Goal: Task Accomplishment & Management: Use online tool/utility

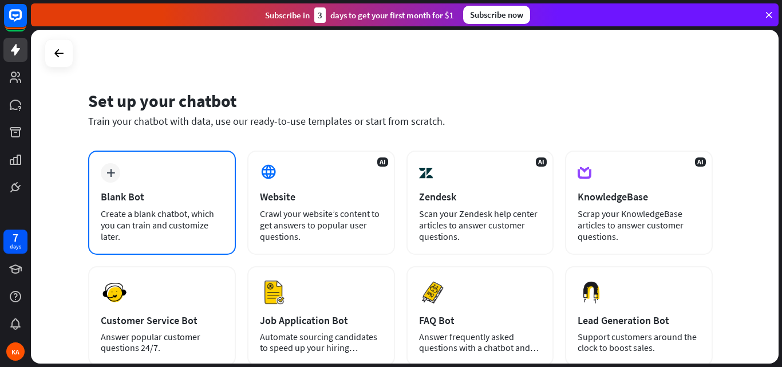
click at [151, 195] on div "Blank Bot" at bounding box center [162, 196] width 123 height 13
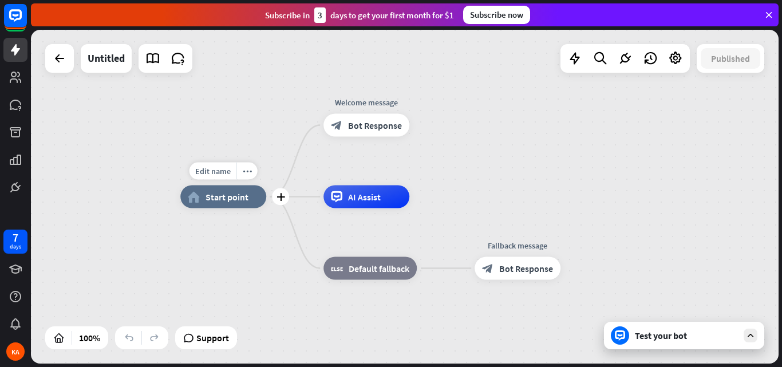
click at [235, 199] on span "Start point" at bounding box center [227, 196] width 43 height 11
click at [212, 208] on div "Edit name more_horiz plus home_2 Start point" at bounding box center [223, 197] width 86 height 23
click at [244, 172] on icon "more_horiz" at bounding box center [247, 171] width 9 height 9
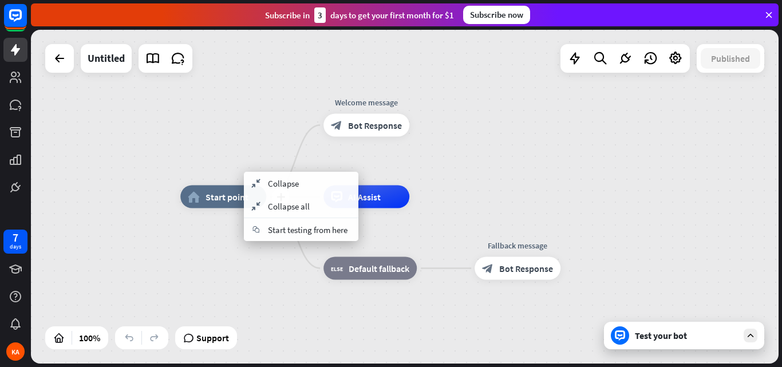
click at [211, 199] on span "Start point" at bounding box center [227, 196] width 43 height 11
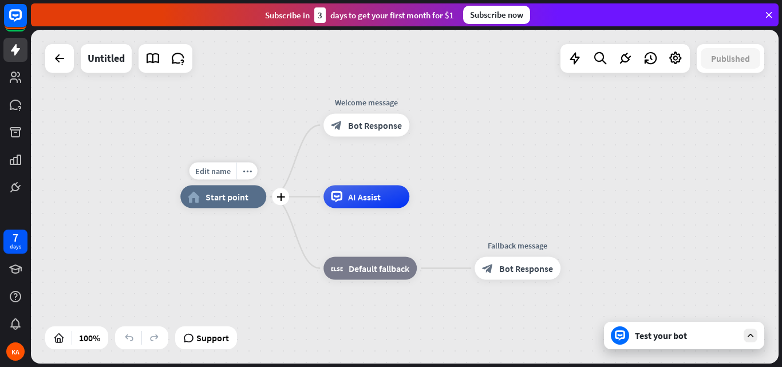
click at [234, 198] on span "Start point" at bounding box center [227, 196] width 43 height 11
click at [254, 123] on div "home_2 Start point Welcome message block_bot_response Bot Response AI Assist bl…" at bounding box center [405, 197] width 748 height 334
click at [423, 128] on icon "plus" at bounding box center [424, 125] width 9 height 8
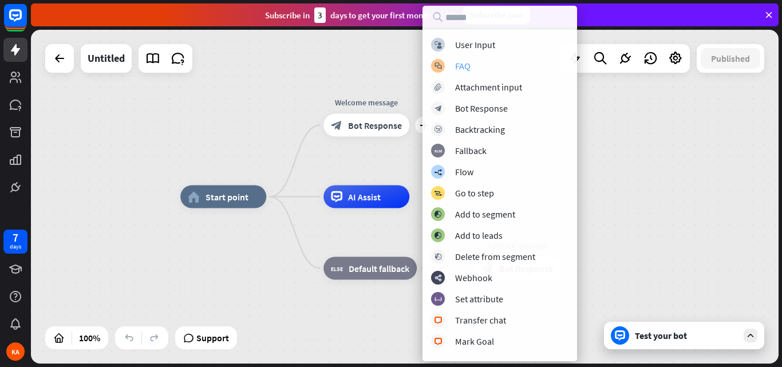
click at [460, 65] on div "FAQ" at bounding box center [462, 65] width 15 height 11
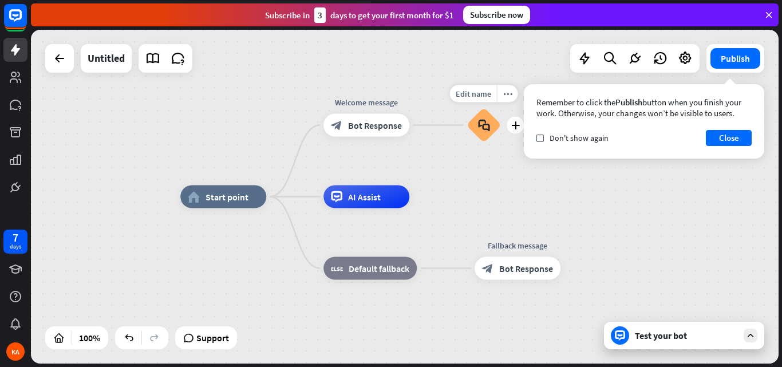
click at [482, 128] on icon "block_faq" at bounding box center [484, 125] width 12 height 13
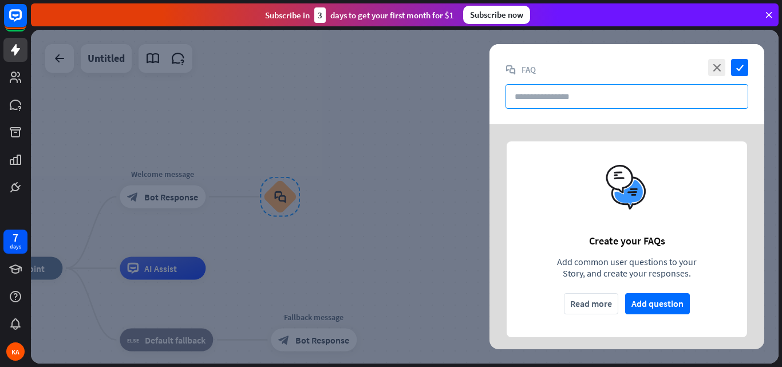
click at [562, 94] on input "text" at bounding box center [627, 96] width 243 height 25
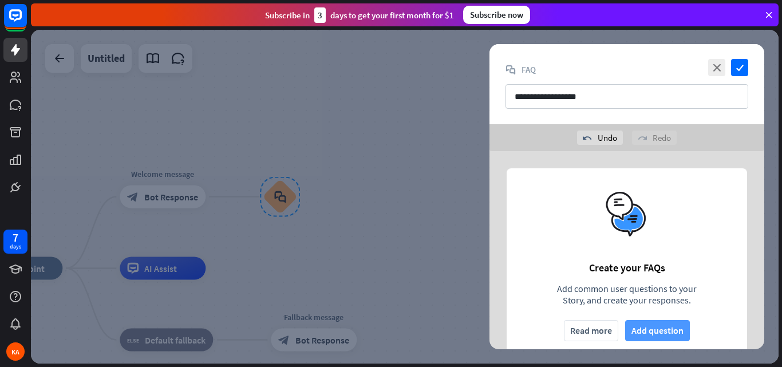
click at [644, 327] on button "Add question" at bounding box center [657, 330] width 65 height 21
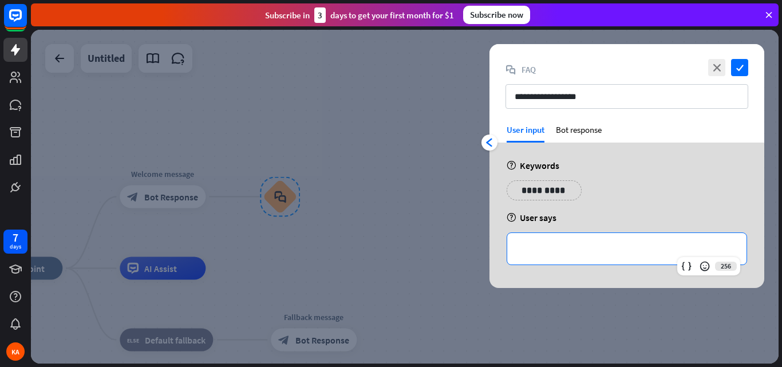
click at [546, 254] on p "**********" at bounding box center [627, 249] width 216 height 14
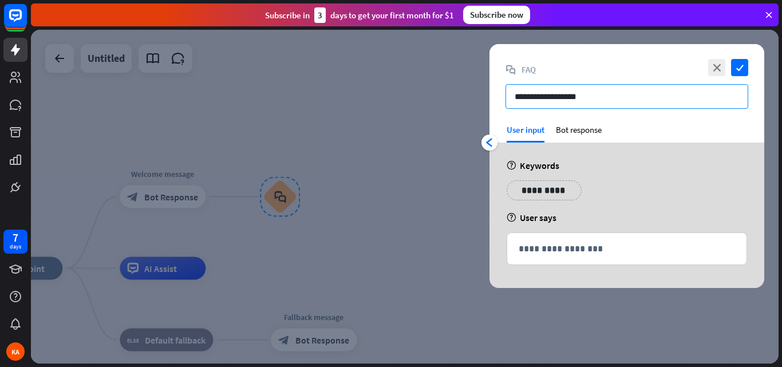
click at [590, 91] on input "**********" at bounding box center [627, 96] width 243 height 25
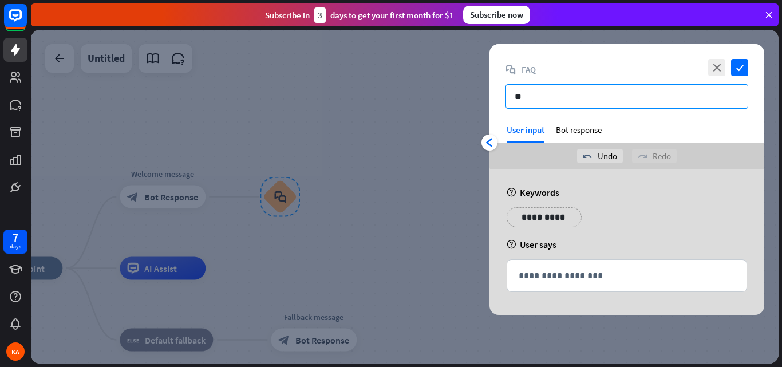
type input "*"
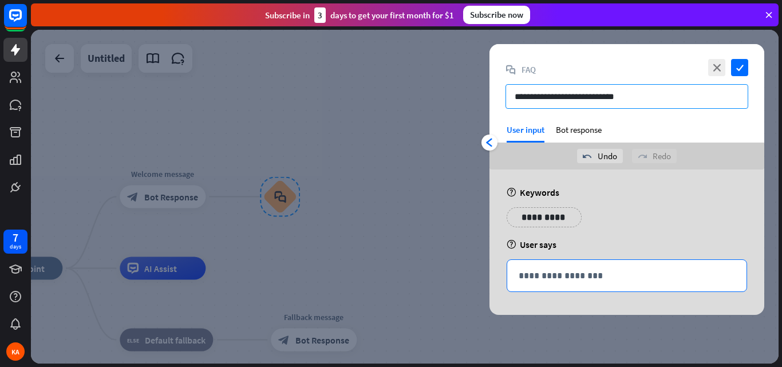
type input "**********"
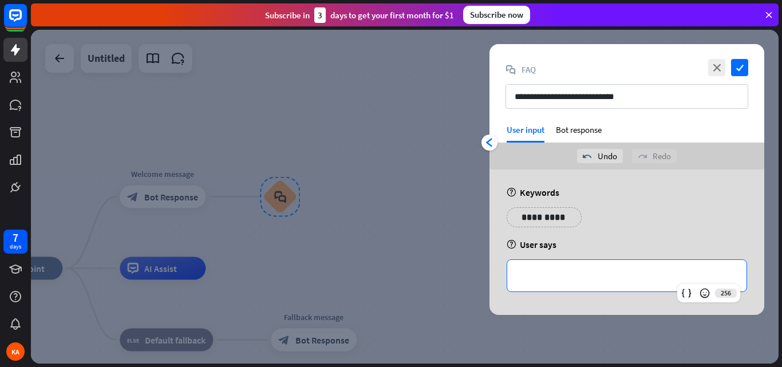
click at [530, 277] on p "**********" at bounding box center [627, 276] width 216 height 14
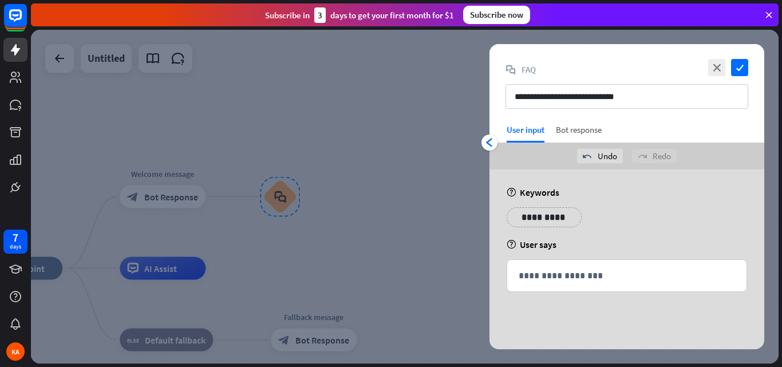
click at [568, 131] on div "Bot response" at bounding box center [579, 133] width 46 height 18
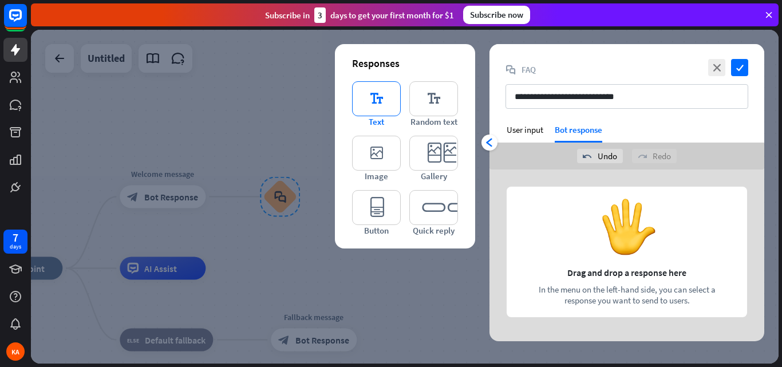
click at [387, 98] on icon "editor_text" at bounding box center [376, 98] width 49 height 35
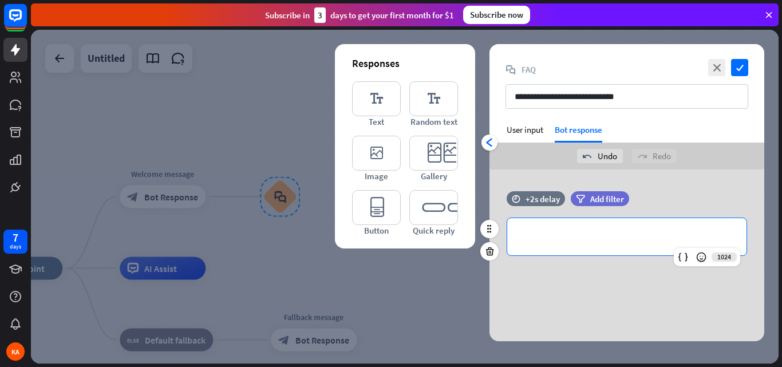
click at [567, 238] on p "**********" at bounding box center [627, 237] width 216 height 14
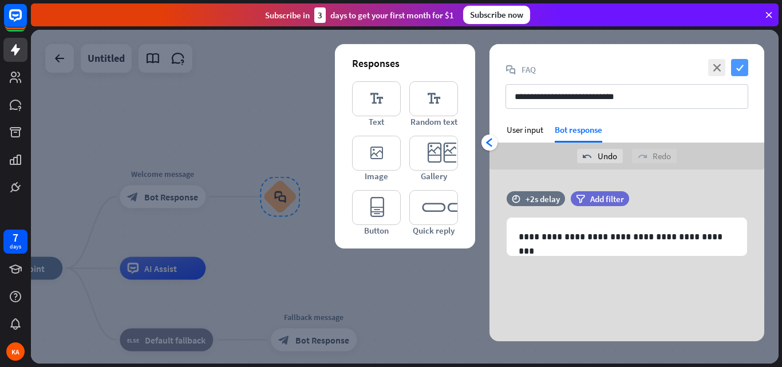
click at [742, 64] on icon "check" at bounding box center [739, 67] width 17 height 17
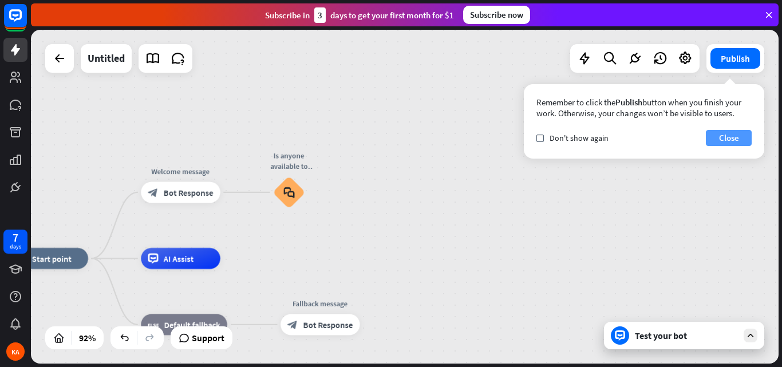
click at [733, 137] on button "Close" at bounding box center [729, 138] width 46 height 16
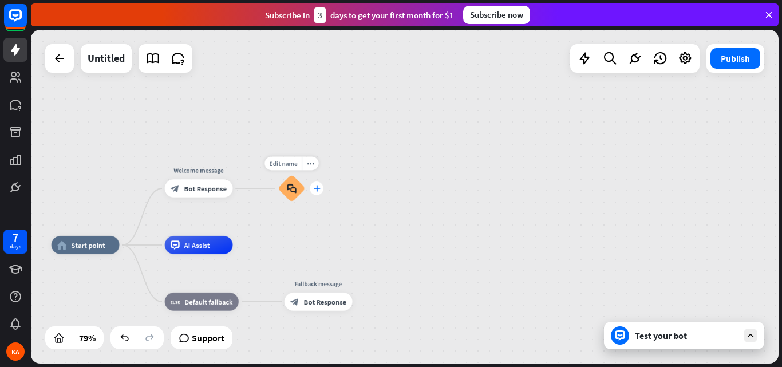
click at [317, 186] on icon "plus" at bounding box center [316, 188] width 7 height 6
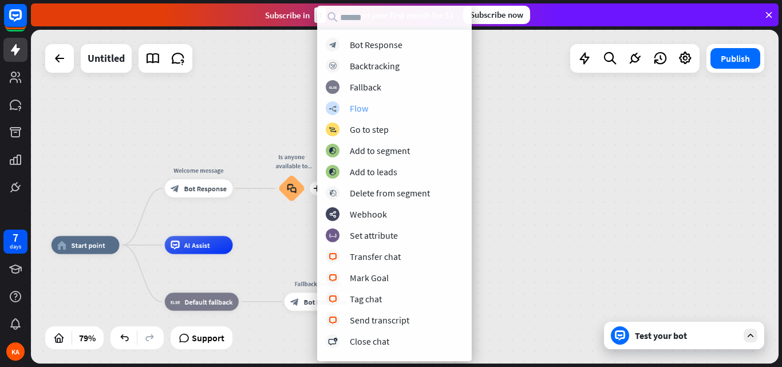
click at [360, 112] on div "Flow" at bounding box center [359, 108] width 18 height 11
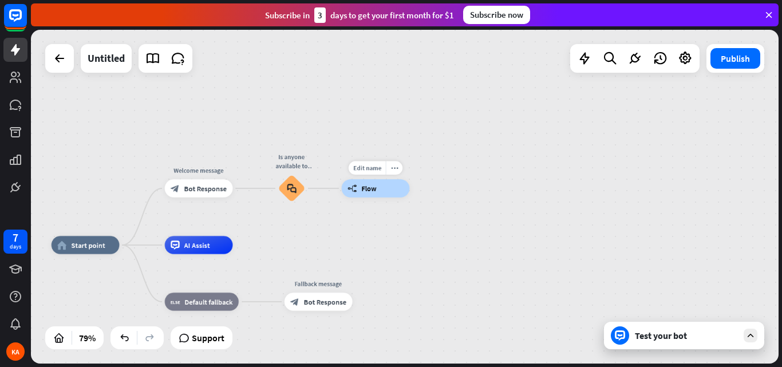
click at [362, 187] on span "Flow" at bounding box center [368, 188] width 15 height 9
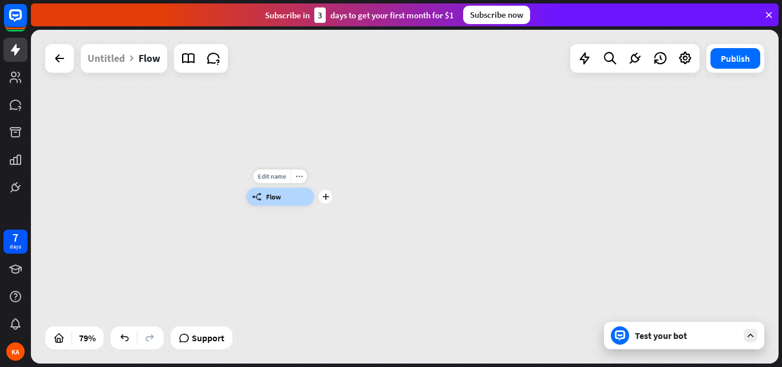
click at [281, 196] on span "Flow" at bounding box center [273, 196] width 15 height 9
click at [57, 61] on icon at bounding box center [60, 59] width 14 height 14
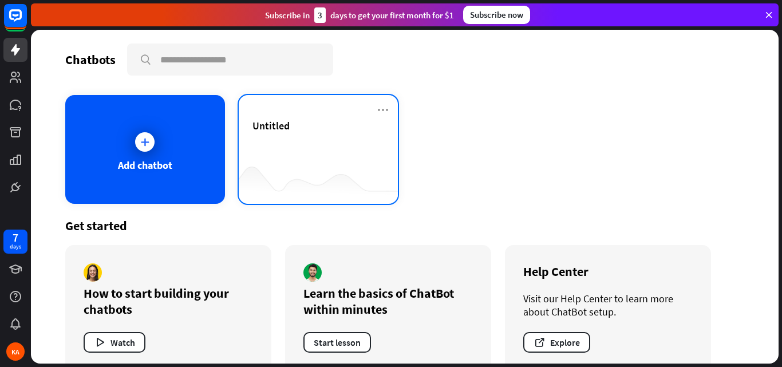
click at [308, 152] on div "Untitled" at bounding box center [319, 139] width 132 height 40
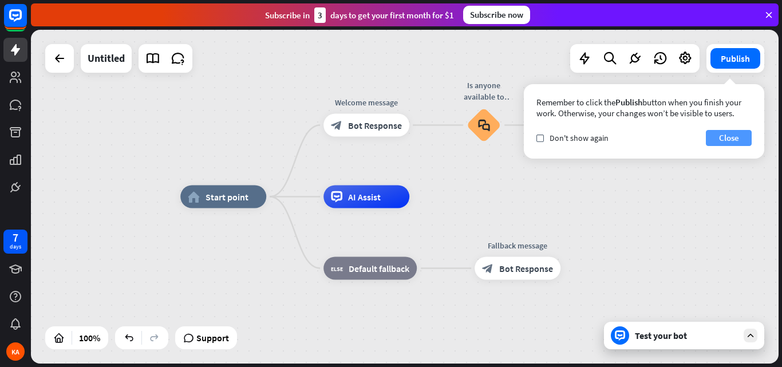
click at [722, 140] on button "Close" at bounding box center [729, 138] width 46 height 16
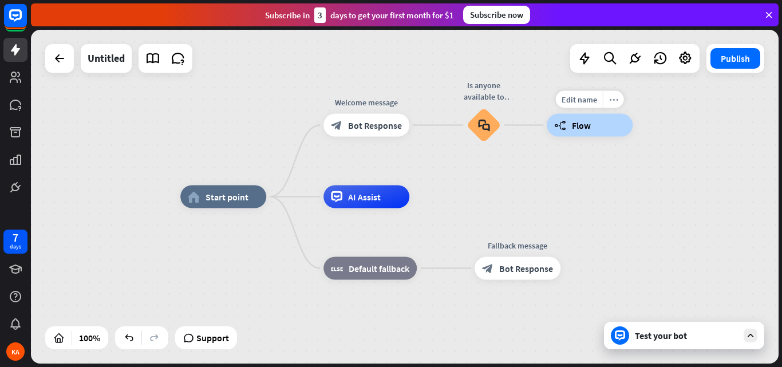
click at [616, 104] on div "more_horiz" at bounding box center [613, 99] width 21 height 17
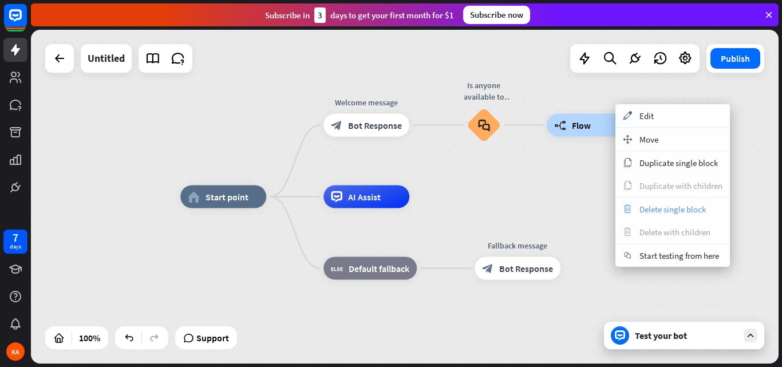
click at [641, 203] on div "trash Delete single block" at bounding box center [673, 209] width 115 height 23
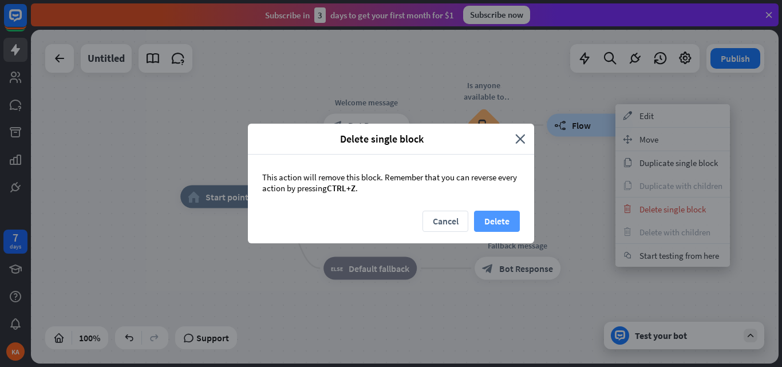
click at [501, 221] on button "Delete" at bounding box center [497, 221] width 46 height 21
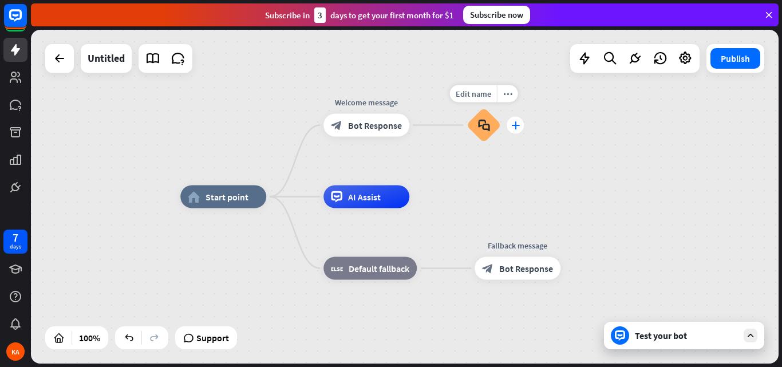
click at [518, 127] on icon "plus" at bounding box center [515, 125] width 9 height 8
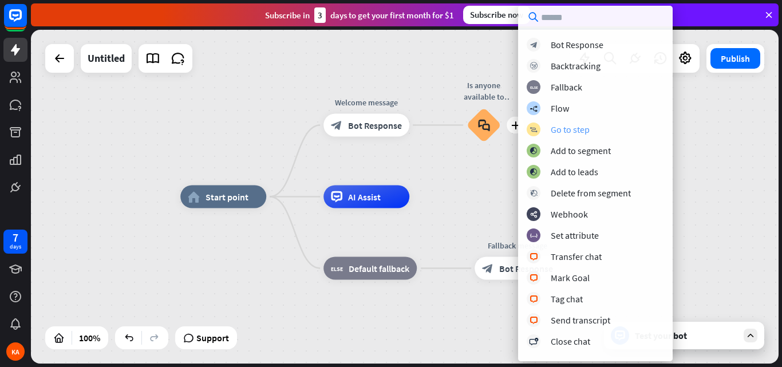
click at [582, 133] on div "Go to step" at bounding box center [570, 129] width 39 height 11
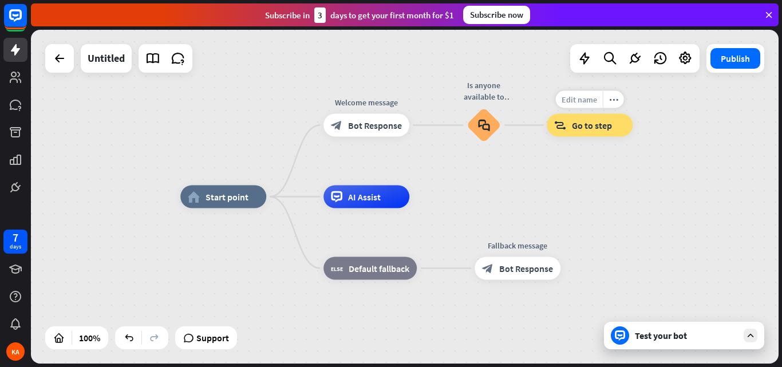
click at [571, 103] on span "Edit name" at bounding box center [580, 99] width 36 height 10
click at [575, 124] on span "Go to step" at bounding box center [592, 125] width 40 height 11
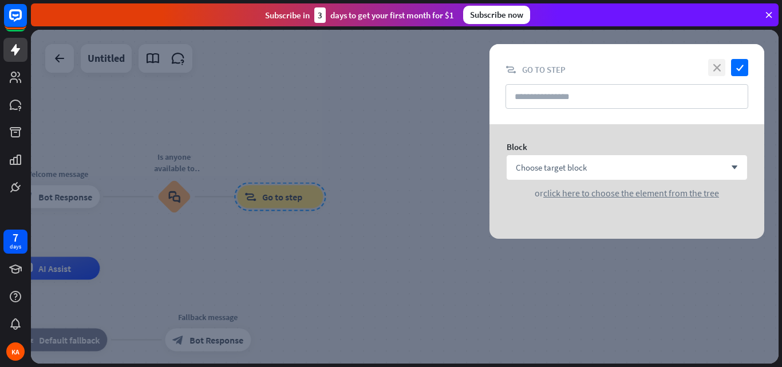
click at [716, 67] on icon "close" at bounding box center [716, 67] width 17 height 17
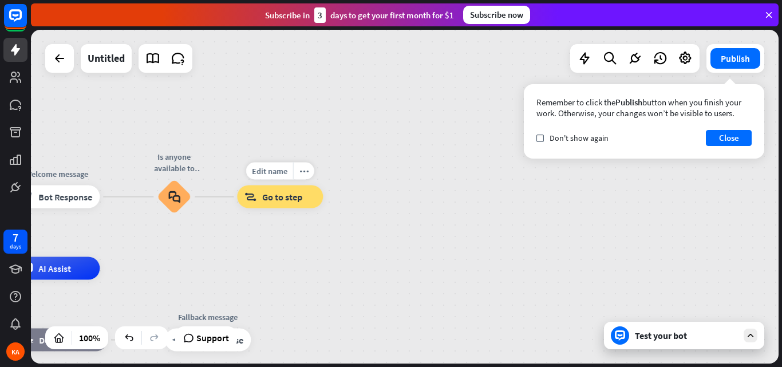
click at [308, 186] on div "Edit name more_horiz block_goto Go to step" at bounding box center [280, 197] width 86 height 23
click at [274, 198] on span "Go to step" at bounding box center [282, 196] width 40 height 11
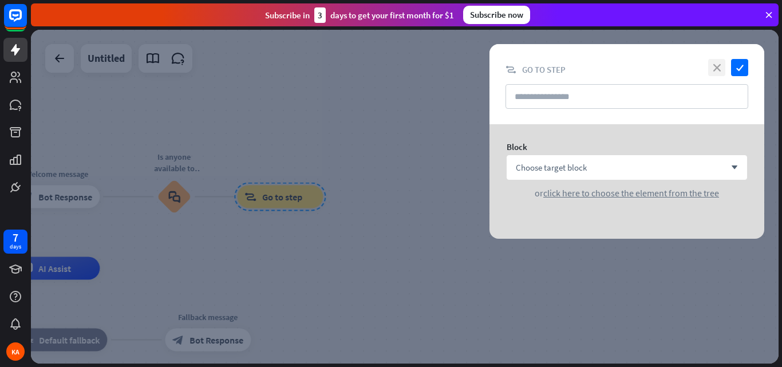
click at [720, 69] on icon "close" at bounding box center [716, 67] width 17 height 17
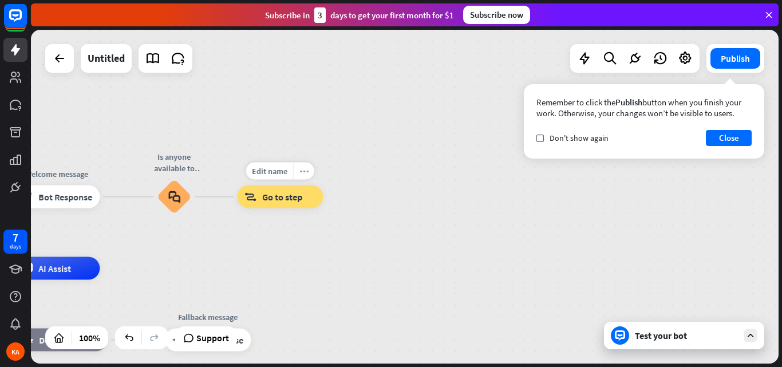
click at [305, 172] on icon "more_horiz" at bounding box center [303, 171] width 9 height 9
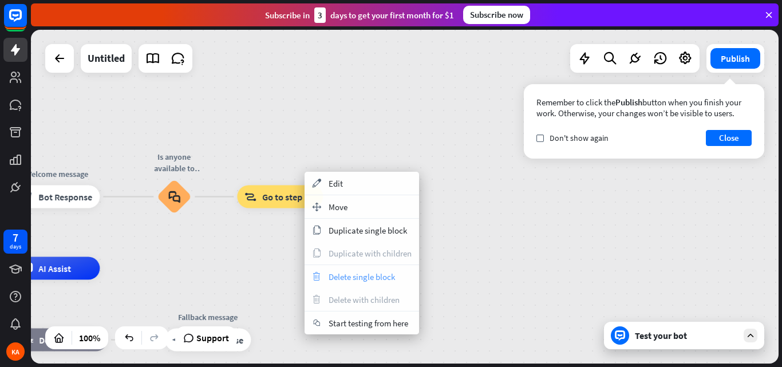
click at [330, 278] on span "Delete single block" at bounding box center [362, 276] width 66 height 11
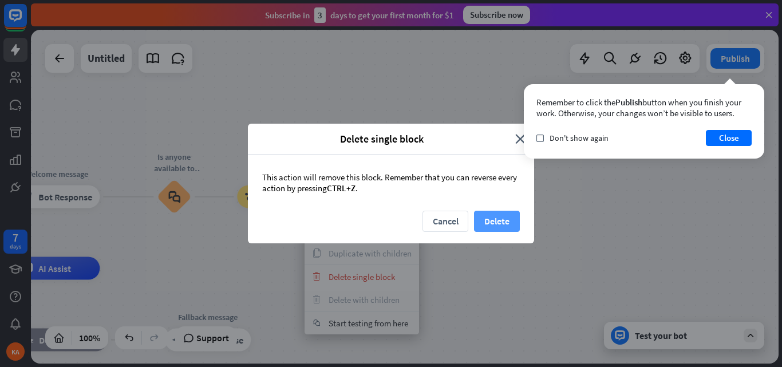
click at [499, 214] on button "Delete" at bounding box center [497, 221] width 46 height 21
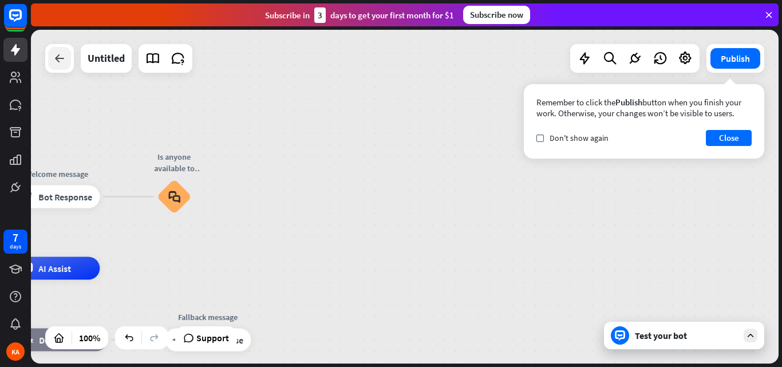
click at [60, 55] on icon at bounding box center [60, 59] width 14 height 14
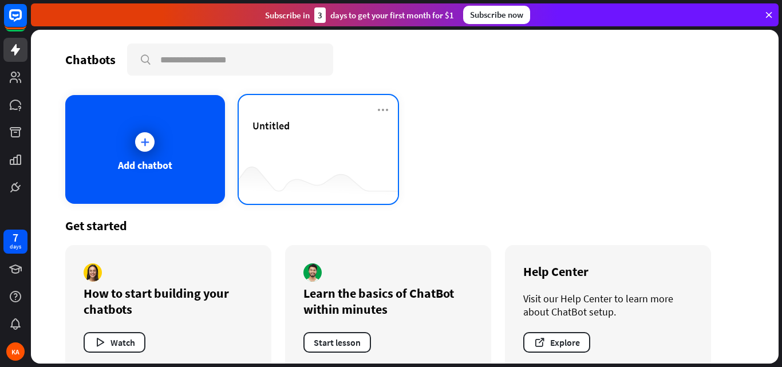
click at [320, 153] on div "Untitled" at bounding box center [319, 139] width 132 height 40
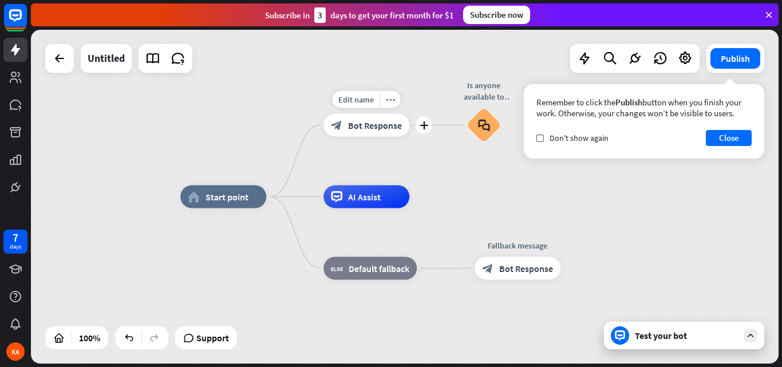
click at [368, 124] on span "Bot Response" at bounding box center [375, 125] width 54 height 11
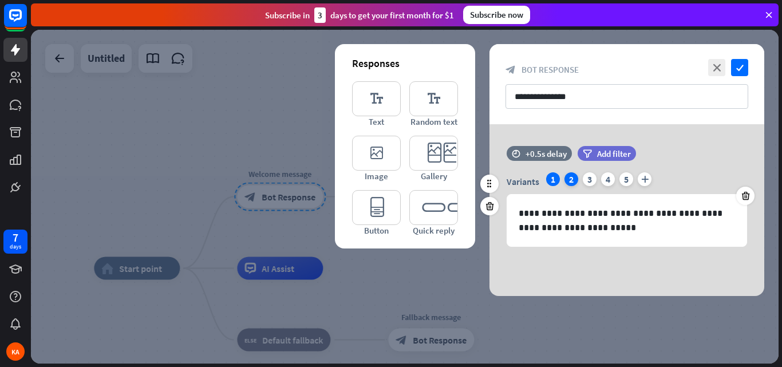
click at [569, 176] on div "2" at bounding box center [572, 179] width 14 height 14
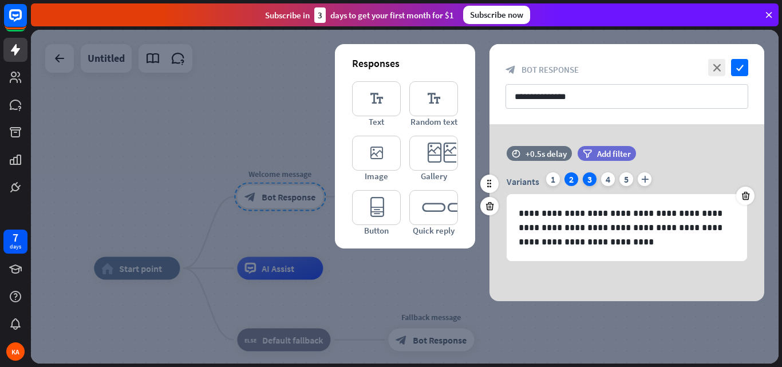
click at [590, 176] on div "3" at bounding box center [590, 179] width 14 height 14
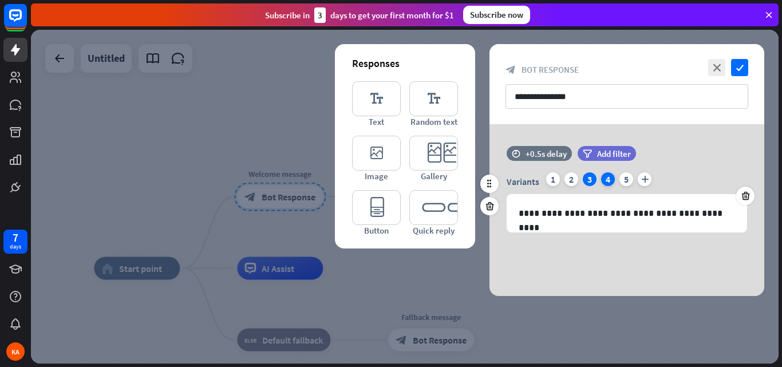
click at [612, 180] on div "4" at bounding box center [608, 179] width 14 height 14
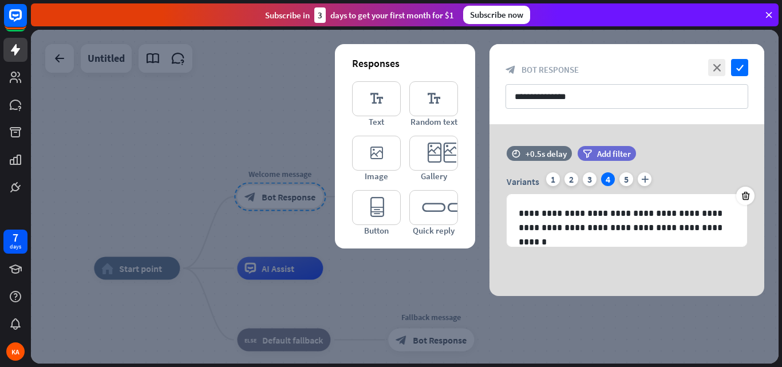
click at [203, 127] on div at bounding box center [405, 197] width 748 height 334
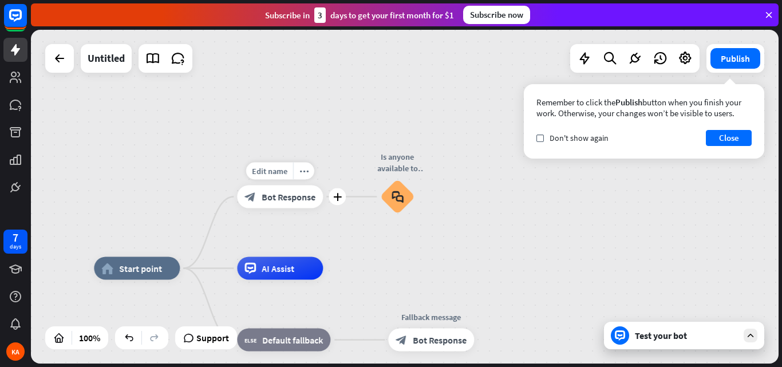
click at [290, 196] on span "Bot Response" at bounding box center [289, 196] width 54 height 11
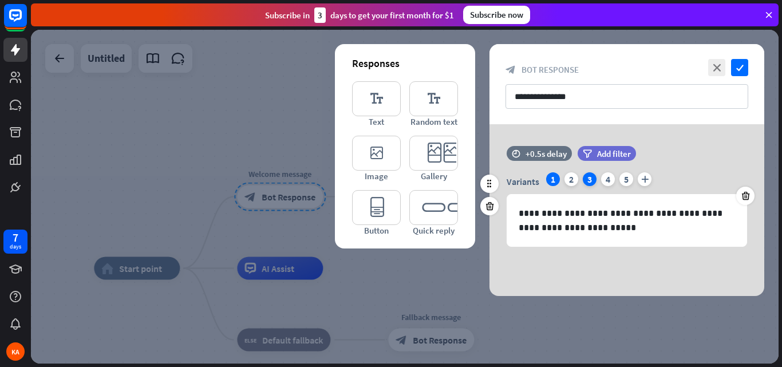
click at [590, 178] on div "3" at bounding box center [590, 179] width 14 height 14
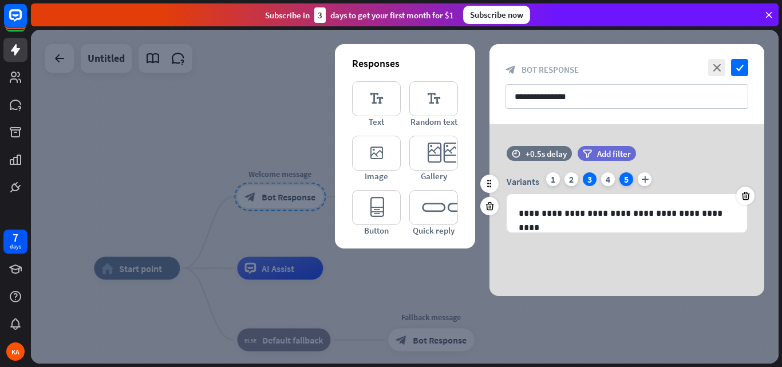
click at [623, 178] on div "5" at bounding box center [627, 179] width 14 height 14
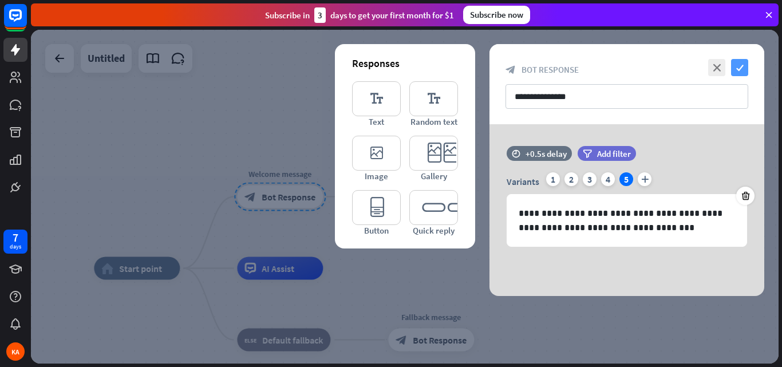
click at [738, 63] on icon "check" at bounding box center [739, 67] width 17 height 17
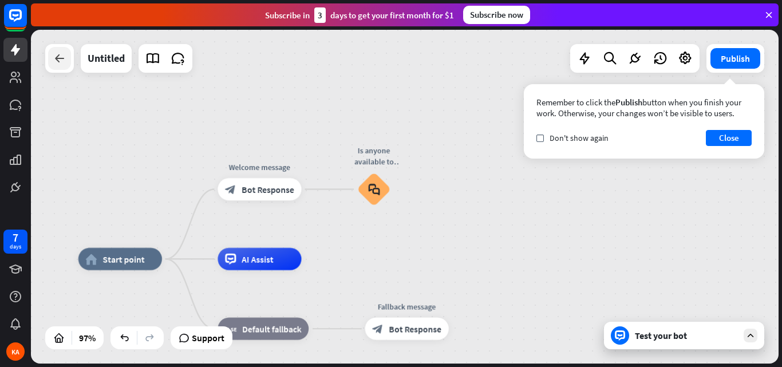
click at [54, 66] on div at bounding box center [59, 58] width 23 height 23
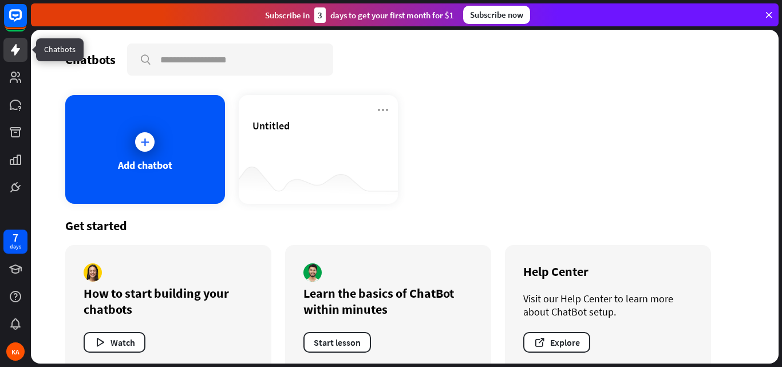
click at [18, 51] on icon at bounding box center [15, 49] width 9 height 11
click at [15, 350] on div "KA" at bounding box center [15, 351] width 18 height 18
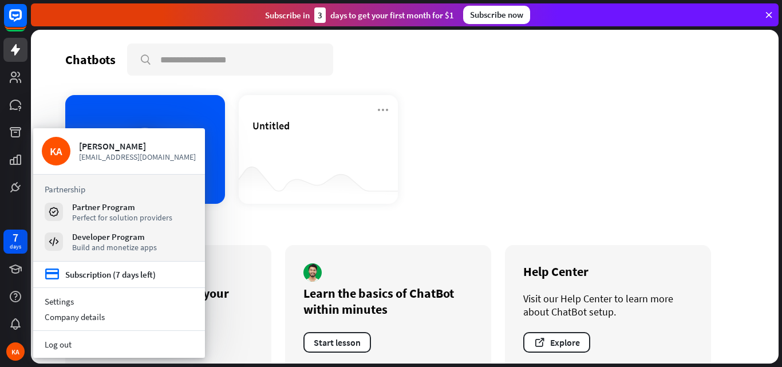
click at [210, 112] on div "Add chatbot" at bounding box center [145, 149] width 160 height 109
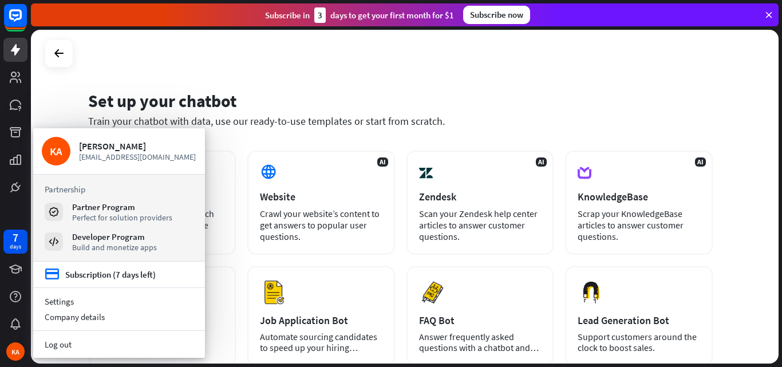
click at [216, 48] on div "Set up your chatbot Train your chatbot with data, use our ready-to-use template…" at bounding box center [405, 197] width 748 height 334
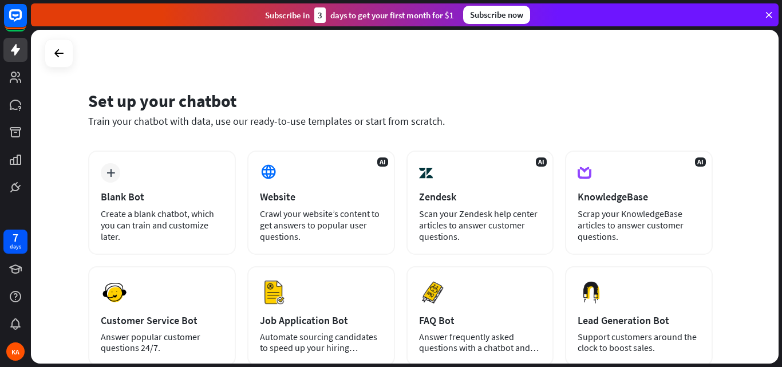
click at [271, 85] on div "Set up your chatbot Train your chatbot with data, use our ready-to-use template…" at bounding box center [400, 115] width 625 height 69
click at [57, 53] on icon at bounding box center [59, 53] width 14 height 14
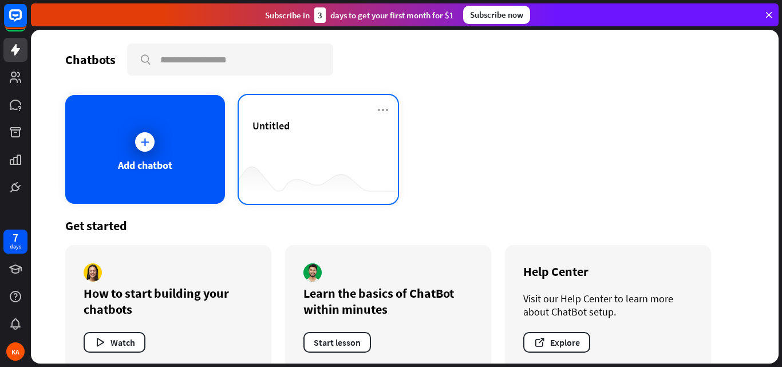
click at [273, 129] on span "Untitled" at bounding box center [271, 125] width 37 height 13
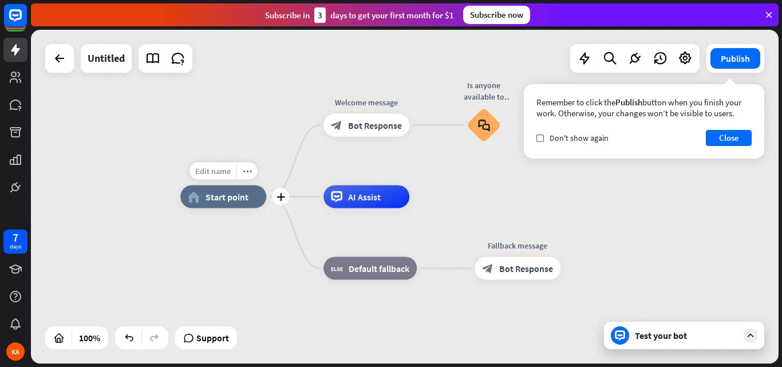
click at [227, 166] on span "Edit name" at bounding box center [213, 171] width 36 height 10
click at [259, 106] on div "home_2 Start point Welcome message block_bot_response Bot Response Is anyone av…" at bounding box center [405, 197] width 748 height 334
click at [487, 184] on div "home_2 Start point Welcome message block_bot_response Bot Response Is anyone av…" at bounding box center [405, 197] width 748 height 334
click at [723, 140] on button "Close" at bounding box center [729, 138] width 46 height 16
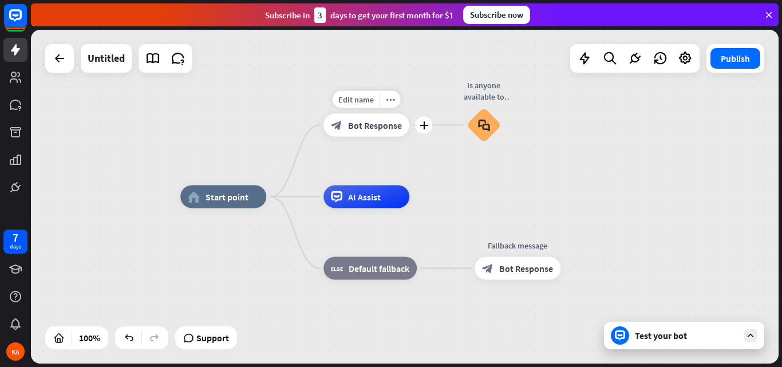
click at [367, 128] on span "Bot Response" at bounding box center [375, 125] width 54 height 11
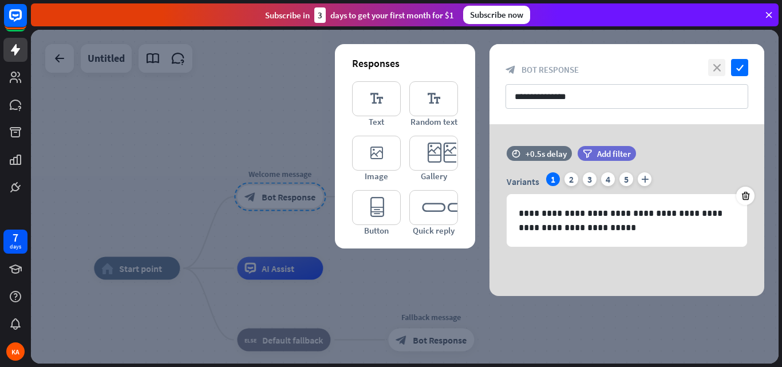
click at [719, 65] on icon "close" at bounding box center [716, 67] width 17 height 17
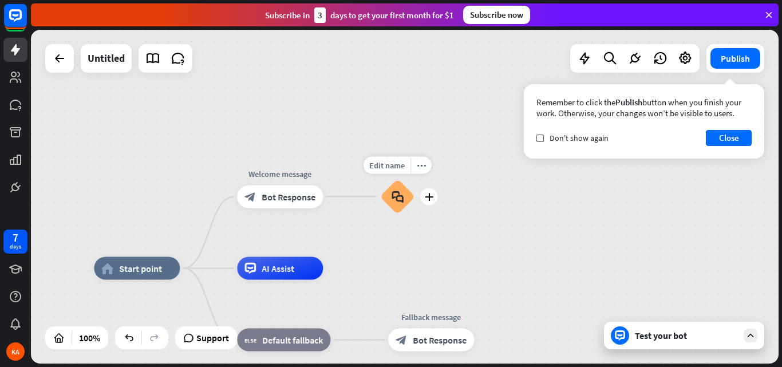
click at [397, 198] on icon "block_faq" at bounding box center [398, 197] width 12 height 13
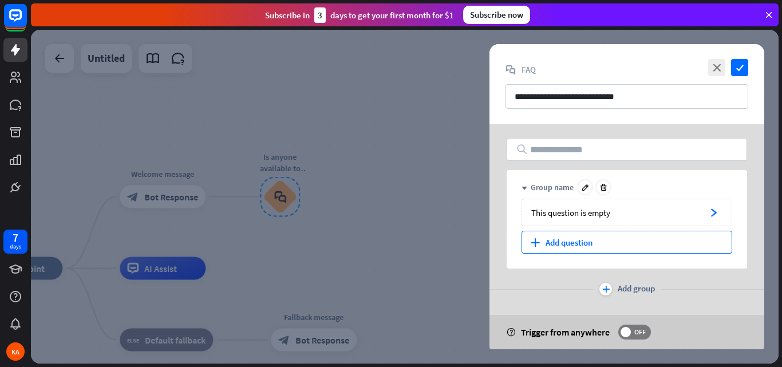
click at [569, 245] on div "plus Add question" at bounding box center [627, 242] width 211 height 23
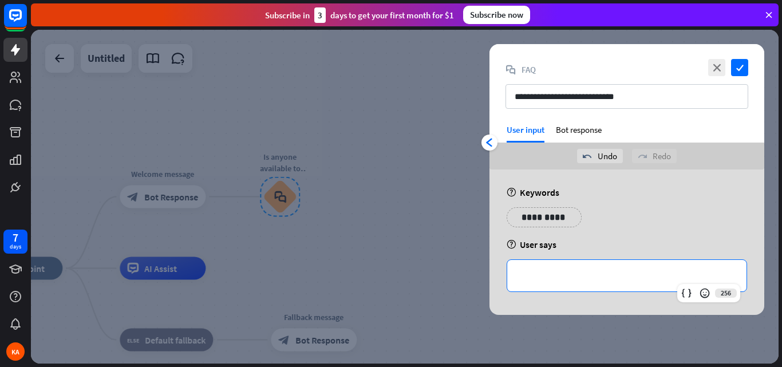
click at [545, 274] on p "**********" at bounding box center [627, 276] width 216 height 14
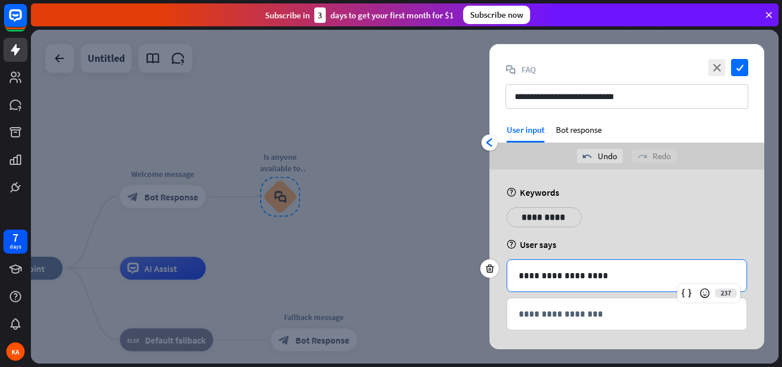
scroll to position [4, 0]
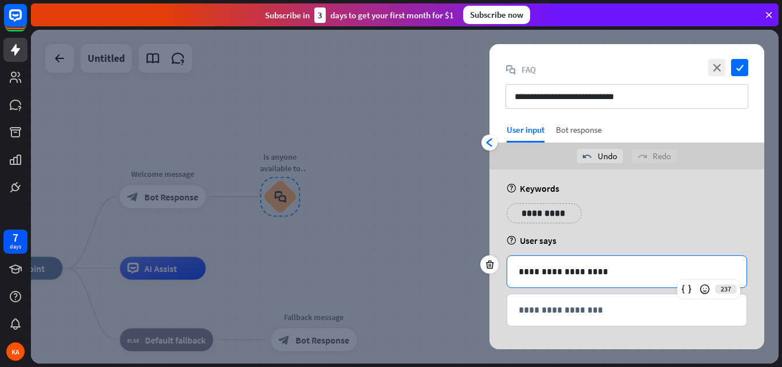
click at [569, 131] on div "Bot response" at bounding box center [579, 133] width 46 height 18
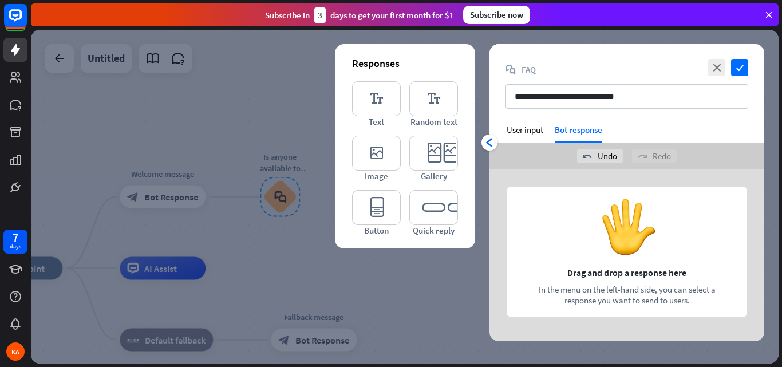
scroll to position [0, 0]
click at [517, 130] on div "User input" at bounding box center [525, 129] width 37 height 11
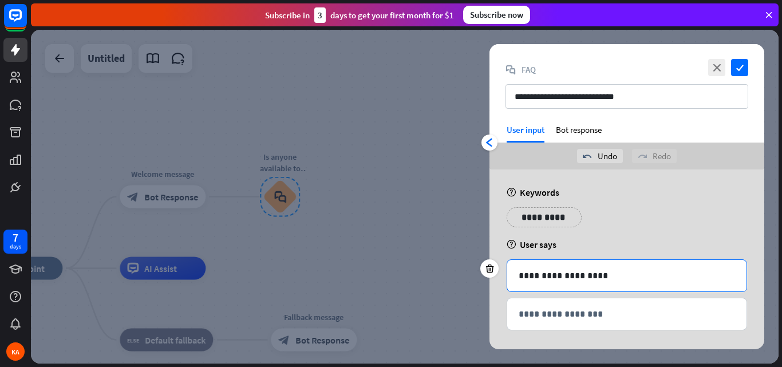
scroll to position [4, 0]
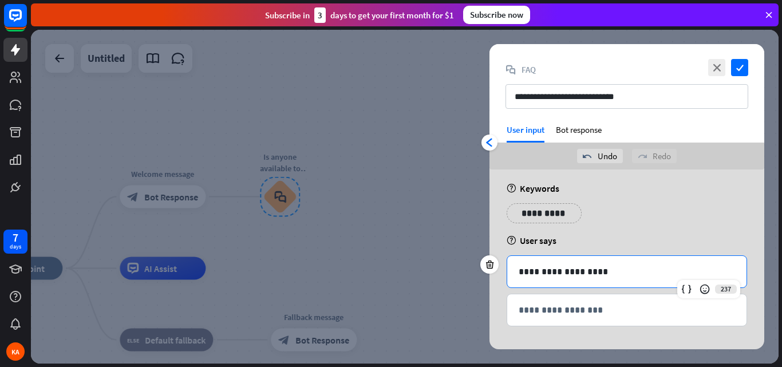
click at [597, 270] on p "**********" at bounding box center [627, 272] width 216 height 14
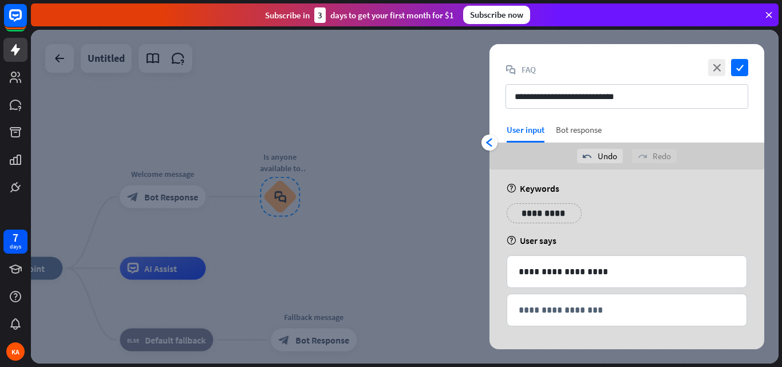
click at [566, 133] on div "Bot response" at bounding box center [579, 133] width 46 height 18
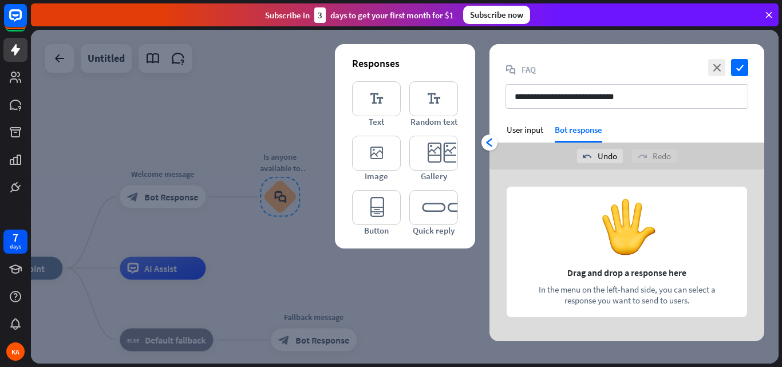
scroll to position [0, 0]
click at [364, 99] on icon "editor_text" at bounding box center [376, 98] width 49 height 35
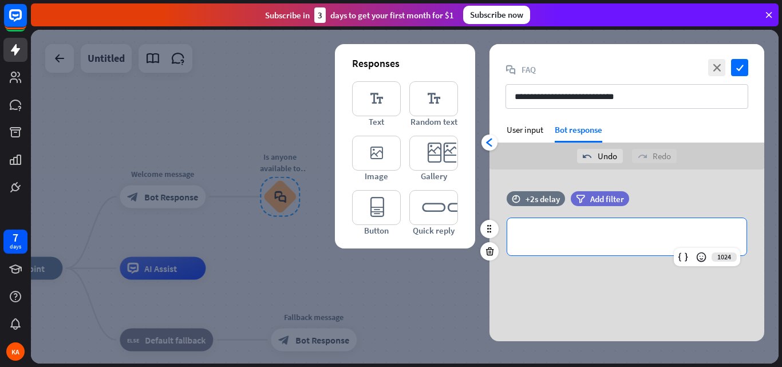
click at [537, 239] on p "**********" at bounding box center [627, 237] width 216 height 14
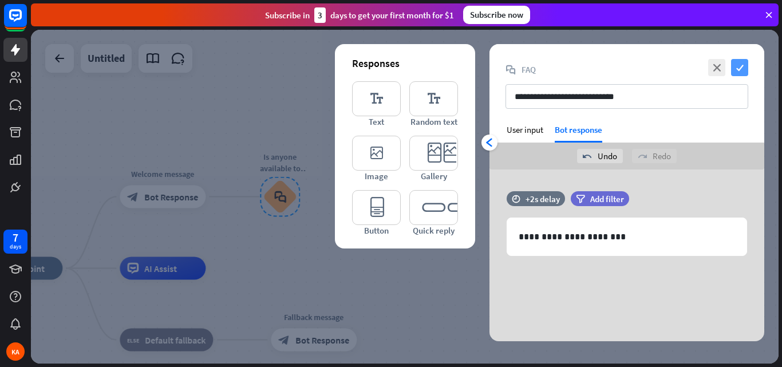
click at [738, 62] on icon "check" at bounding box center [739, 67] width 17 height 17
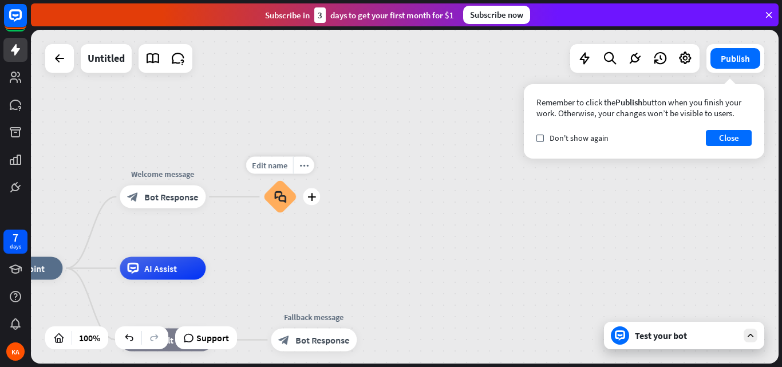
click at [280, 200] on icon "block_faq" at bounding box center [280, 197] width 12 height 13
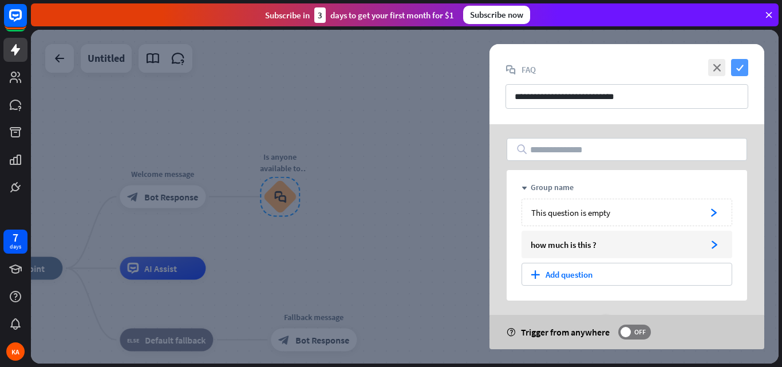
click at [740, 70] on icon "check" at bounding box center [739, 67] width 17 height 17
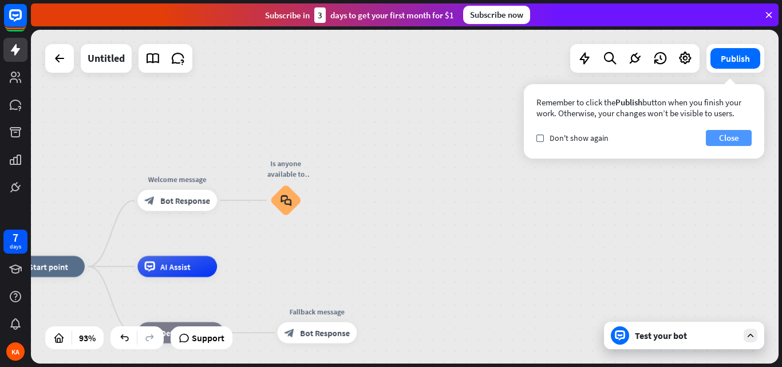
click at [735, 136] on button "Close" at bounding box center [729, 138] width 46 height 16
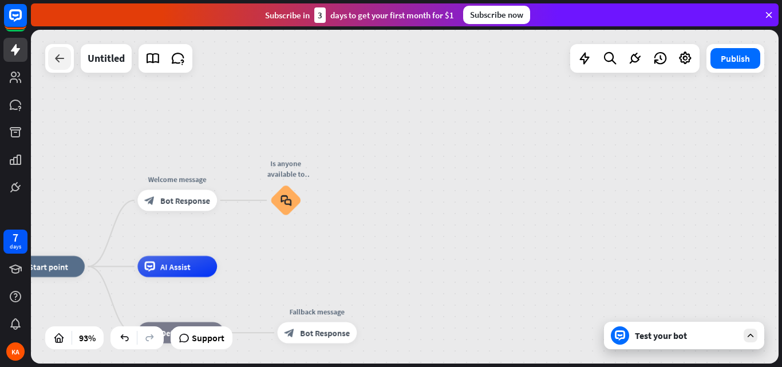
click at [52, 63] on div at bounding box center [59, 58] width 23 height 23
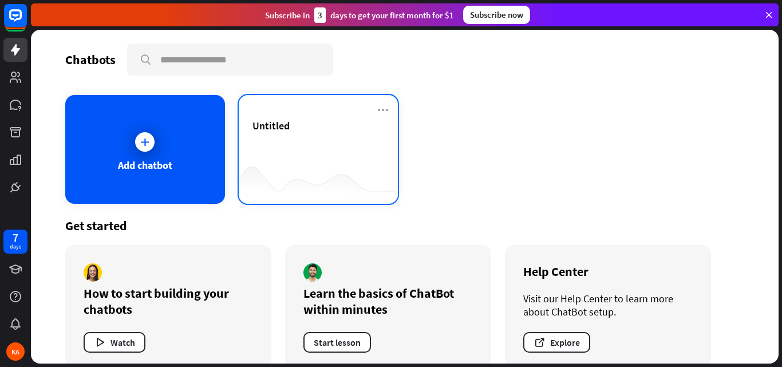
click at [247, 129] on div "Untitled" at bounding box center [319, 149] width 160 height 109
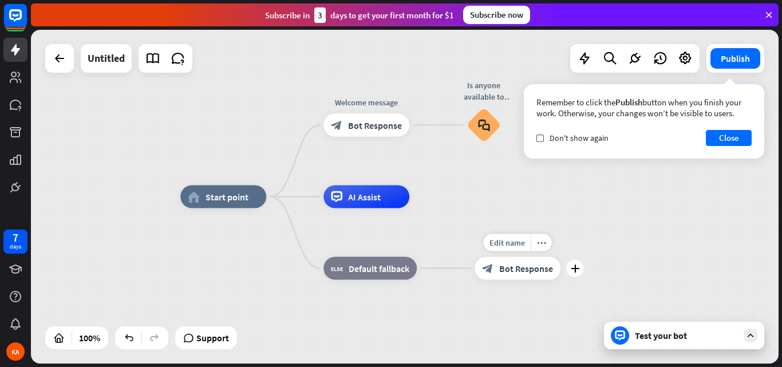
click at [513, 271] on span "Bot Response" at bounding box center [526, 268] width 54 height 11
